Goal: Register for event/course

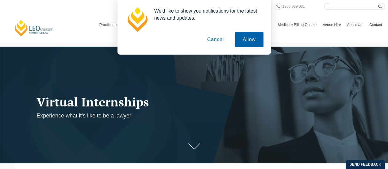
click at [248, 42] on button "Allow" at bounding box center [249, 39] width 28 height 15
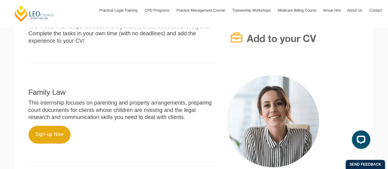
scroll to position [276, 0]
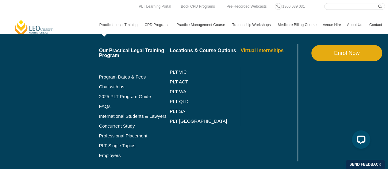
click at [260, 50] on link "Virtual Internships" at bounding box center [269, 50] width 56 height 5
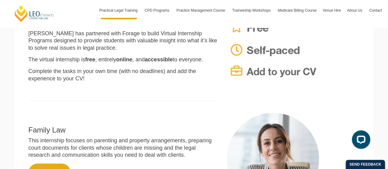
scroll to position [215, 0]
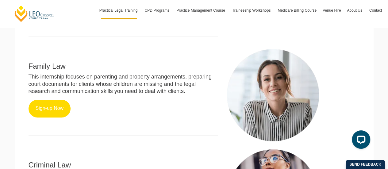
click at [51, 109] on link "Sign-up Now" at bounding box center [50, 109] width 42 height 18
